Goal: Information Seeking & Learning: Learn about a topic

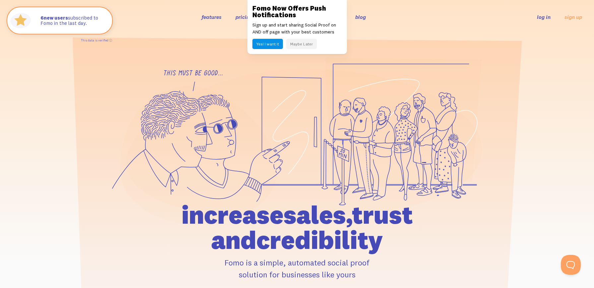
click at [290, 45] on button "Maybe Later" at bounding box center [301, 44] width 31 height 10
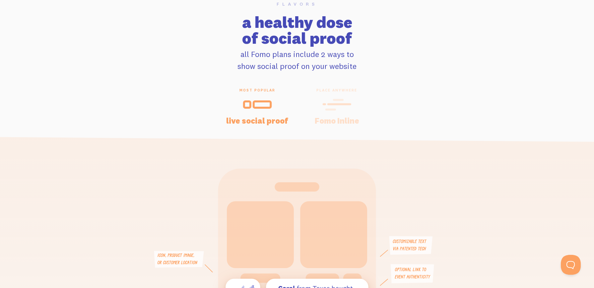
scroll to position [1361, 0]
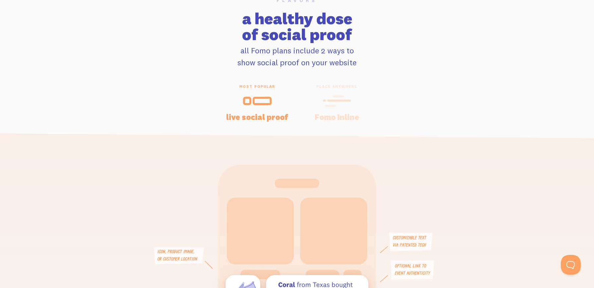
click at [328, 95] on icon at bounding box center [336, 101] width 29 height 15
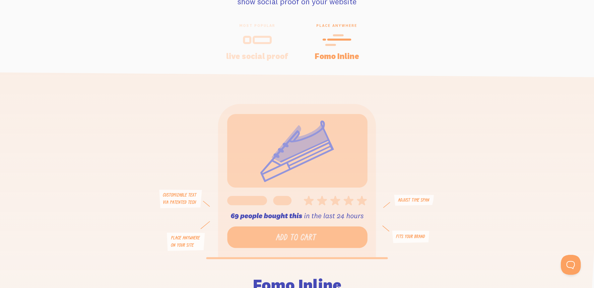
scroll to position [1421, 0]
click at [238, 35] on div at bounding box center [257, 41] width 64 height 16
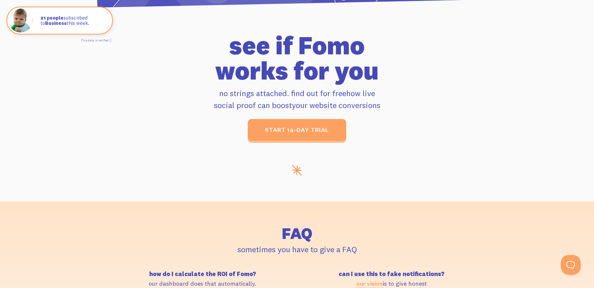
scroll to position [2846, 0]
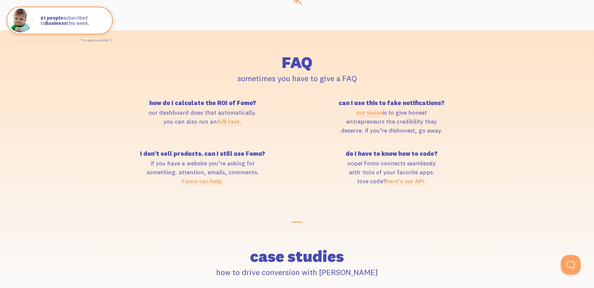
click at [227, 121] on link "A/B test." at bounding box center [229, 122] width 25 height 8
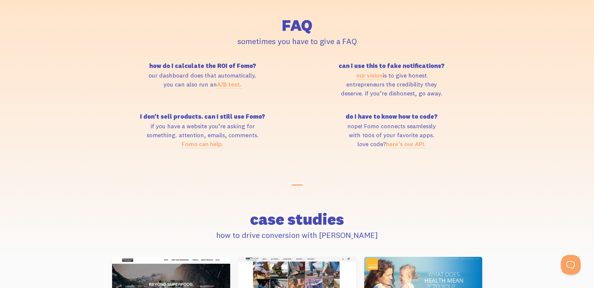
scroll to position [2885, 0]
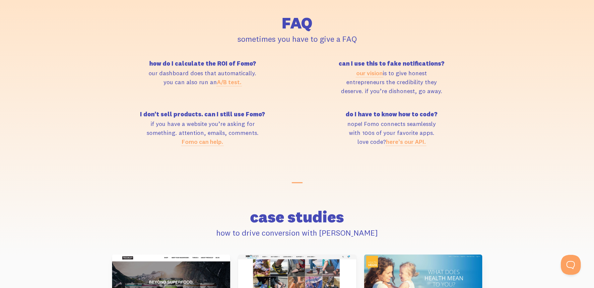
drag, startPoint x: 147, startPoint y: 112, endPoint x: 264, endPoint y: 110, distance: 116.7
click at [264, 111] on h5 "I don't sell products. can I still use Fomo?" at bounding box center [202, 114] width 181 height 6
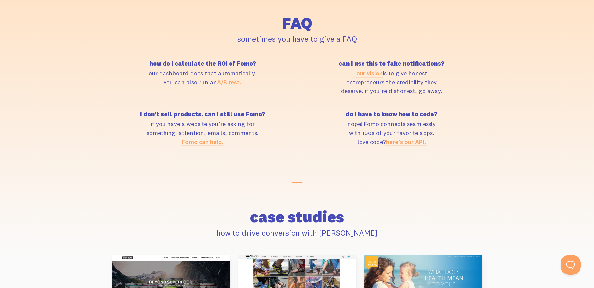
click at [271, 121] on p "if you have a website you’re asking for something. attention, emails, comments.…" at bounding box center [202, 132] width 181 height 27
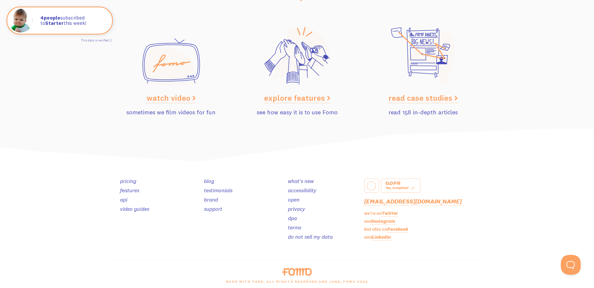
scroll to position [3334, 0]
click at [174, 93] on link "watch video" at bounding box center [171, 98] width 49 height 10
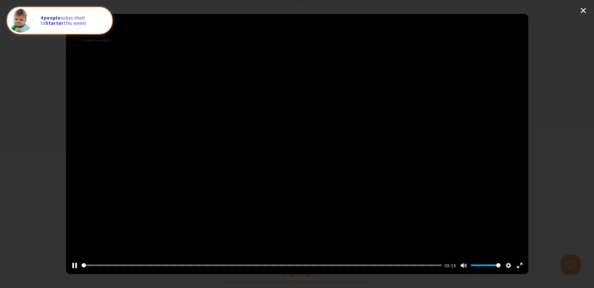
click at [346, 199] on div at bounding box center [297, 144] width 462 height 260
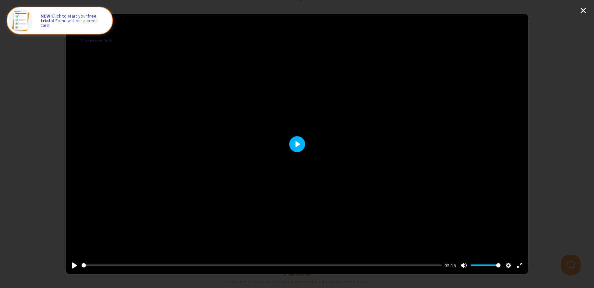
click at [297, 143] on button "Play" at bounding box center [297, 144] width 16 height 16
type input "0.48"
type input "0.5"
type input "0.67"
type input "0.45"
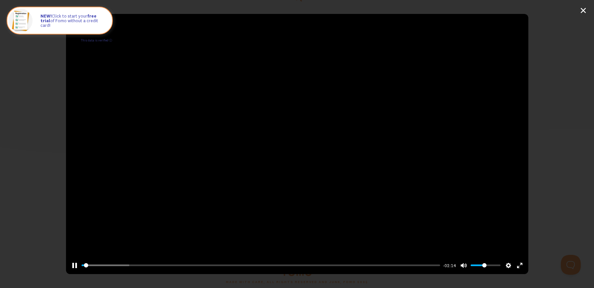
type input "0.85"
type input "0.3"
type input "1.04"
drag, startPoint x: 485, startPoint y: 266, endPoint x: 480, endPoint y: 266, distance: 5.0
type input "0.3"
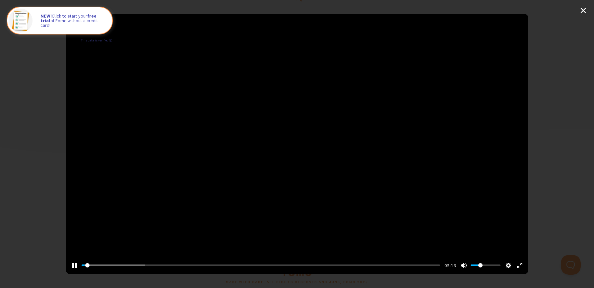
click at [480, 266] on input "Volume" at bounding box center [486, 265] width 30 height 6
click at [106, 265] on input "Seek" at bounding box center [261, 265] width 358 height 6
click at [122, 266] on input "Seek" at bounding box center [261, 265] width 358 height 6
click at [140, 266] on input "Seek" at bounding box center [261, 265] width 358 height 6
click at [158, 266] on input "Seek" at bounding box center [261, 265] width 358 height 6
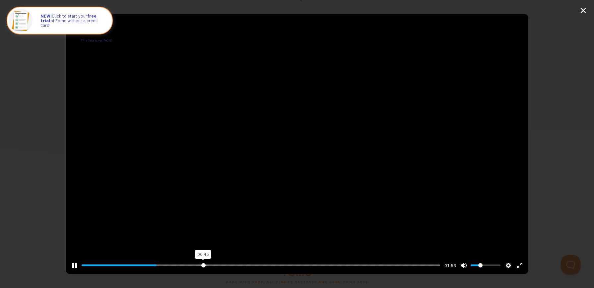
type input "33.78"
click at [203, 264] on input "Seek" at bounding box center [261, 265] width 358 height 6
click at [562, 81] on div "Pause Play % buffered 00:48 -01:53 Unmute Mute Disable captions Enable captions…" at bounding box center [297, 144] width 594 height 288
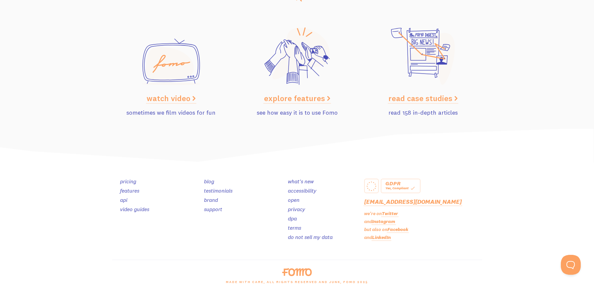
click at [131, 178] on link "pricing" at bounding box center [128, 181] width 16 height 7
